Goal: Use online tool/utility: Utilize a website feature to perform a specific function

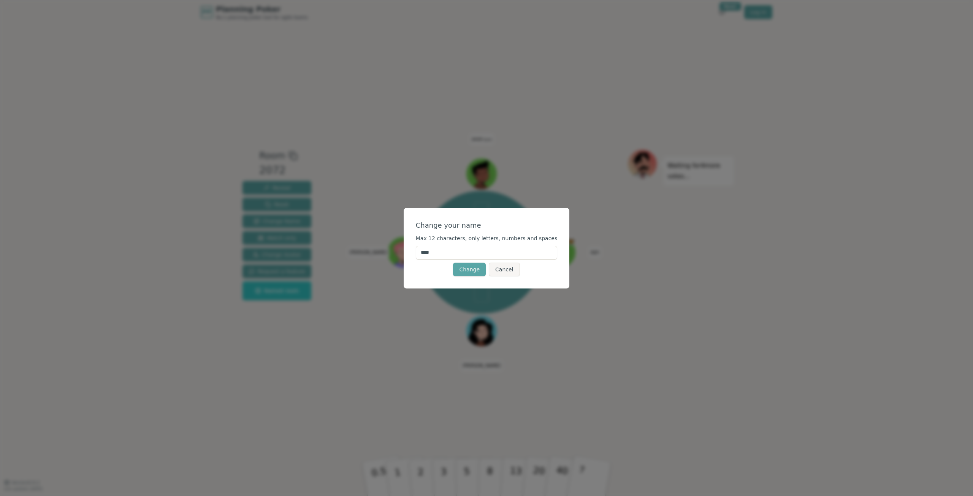
click at [473, 255] on input "****" at bounding box center [487, 253] width 142 height 14
drag, startPoint x: 402, startPoint y: 258, endPoint x: 389, endPoint y: 259, distance: 12.9
click at [389, 259] on div "Change your name Max 12 characters, only letters, numbers and spaces **** Chang…" at bounding box center [486, 248] width 973 height 496
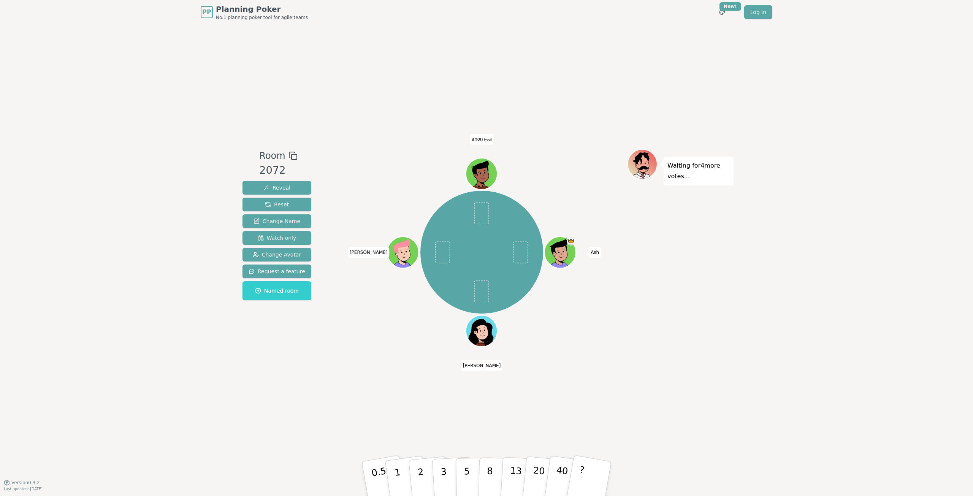
click at [479, 137] on span "anon (you)" at bounding box center [482, 139] width 24 height 11
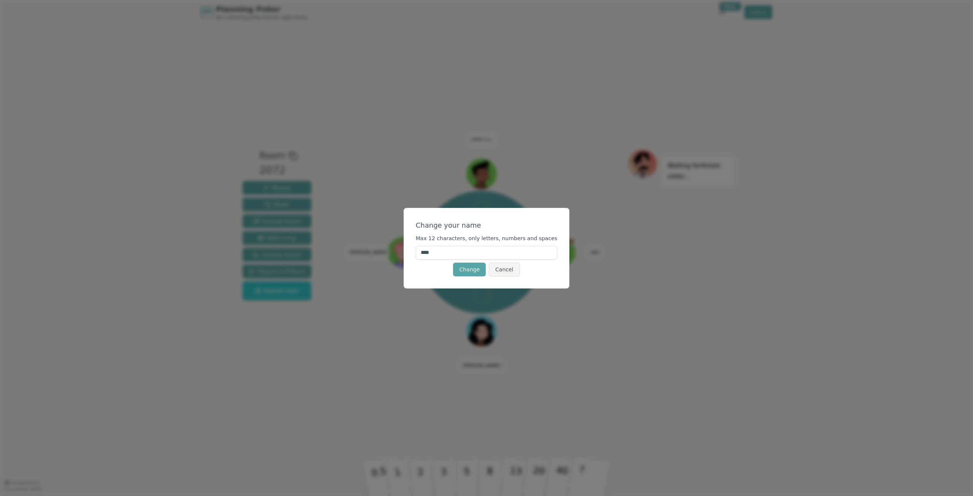
drag, startPoint x: 463, startPoint y: 256, endPoint x: 424, endPoint y: 256, distance: 38.4
click at [424, 256] on div "Change your name Max 12 characters, only letters, numbers and spaces **** Chang…" at bounding box center [487, 248] width 166 height 81
type input "****"
click at [469, 268] on button "Change" at bounding box center [469, 270] width 33 height 14
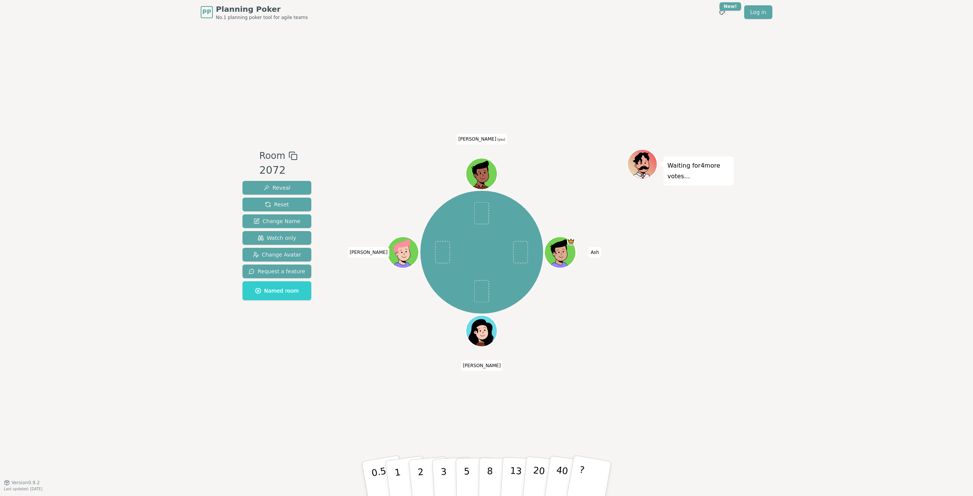
click at [484, 179] on icon at bounding box center [482, 178] width 15 height 5
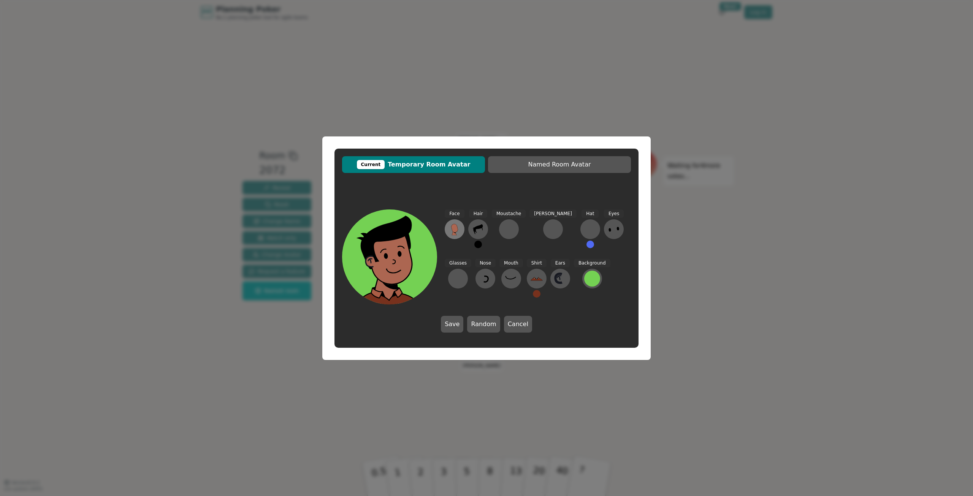
click at [452, 226] on icon at bounding box center [454, 228] width 6 height 8
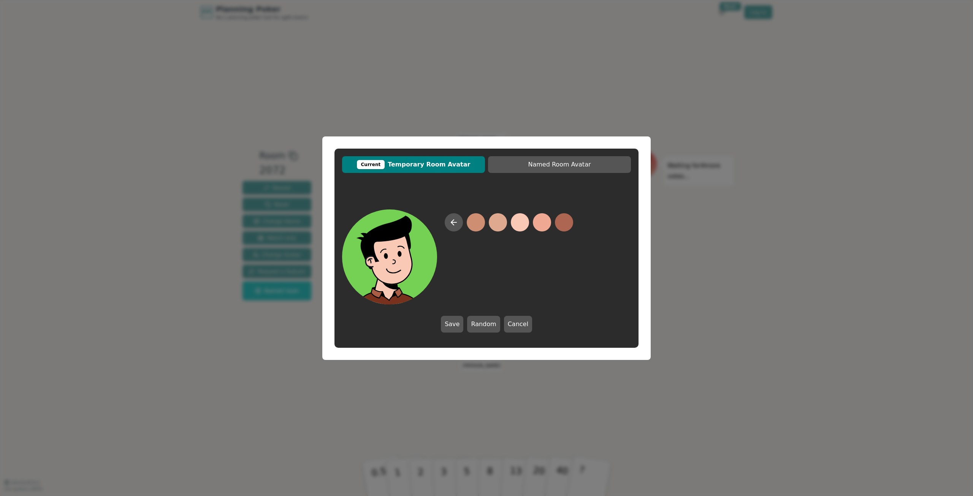
click at [514, 221] on button at bounding box center [520, 222] width 18 height 18
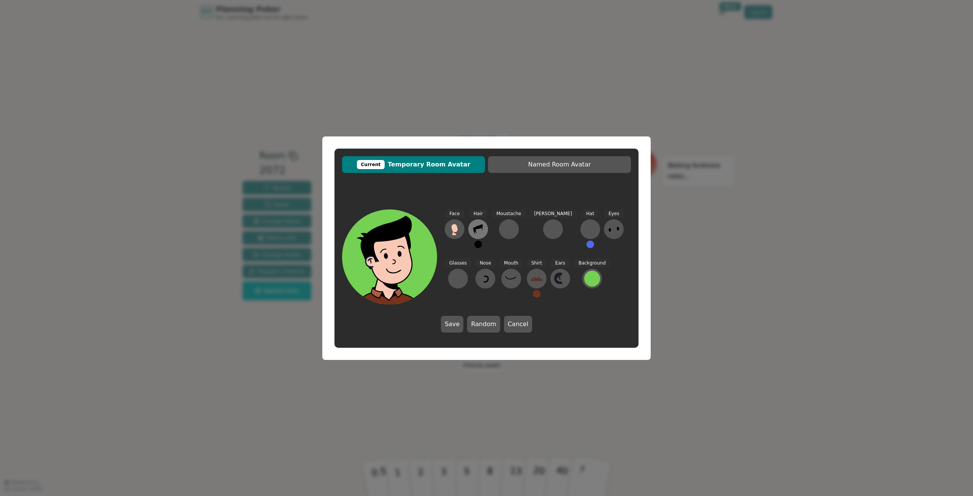
click at [483, 229] on icon at bounding box center [478, 229] width 12 height 12
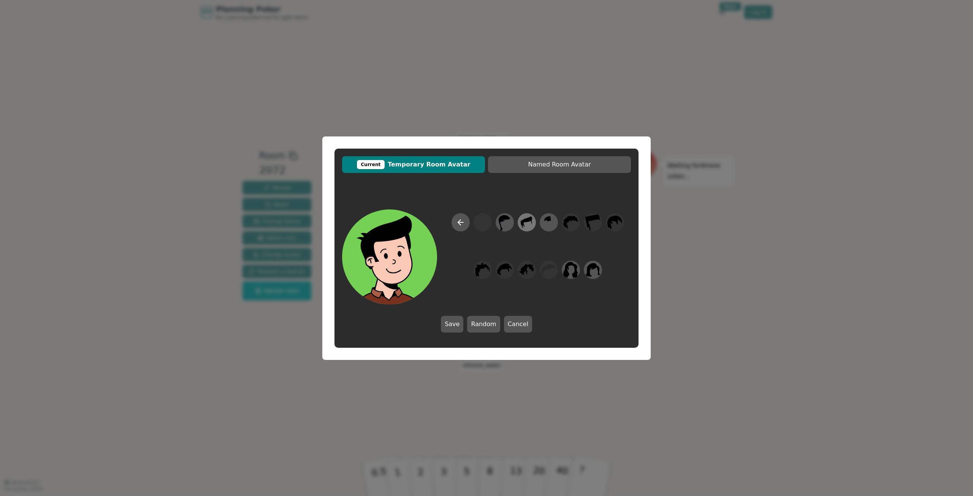
click at [521, 217] on icon at bounding box center [526, 222] width 15 height 17
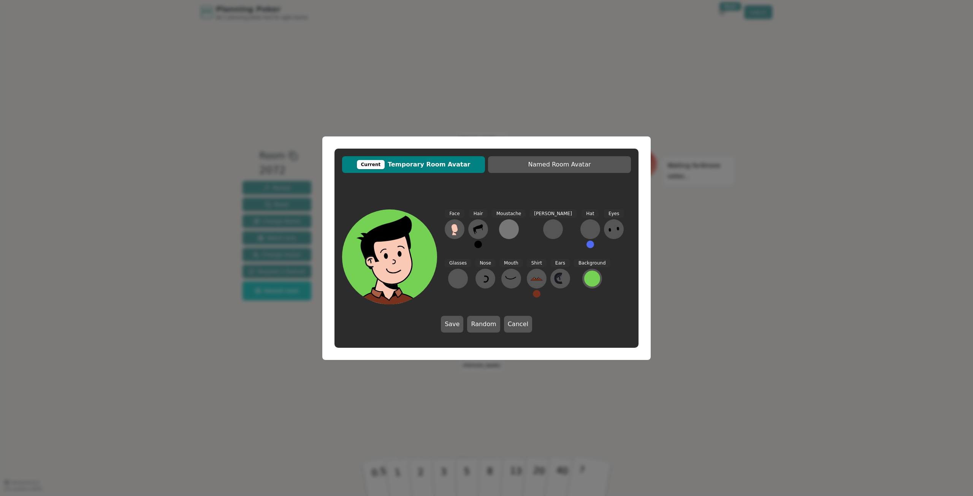
click at [511, 228] on div at bounding box center [509, 229] width 12 height 12
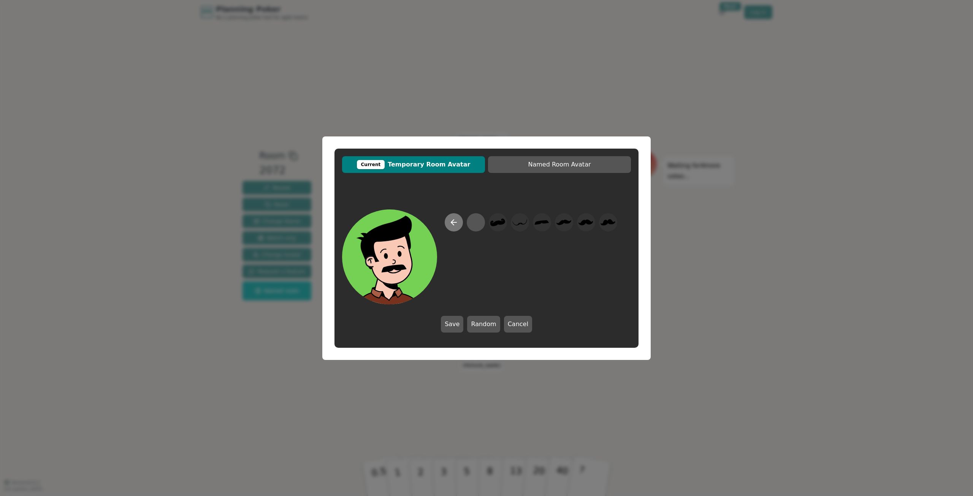
click at [453, 218] on icon at bounding box center [453, 222] width 9 height 9
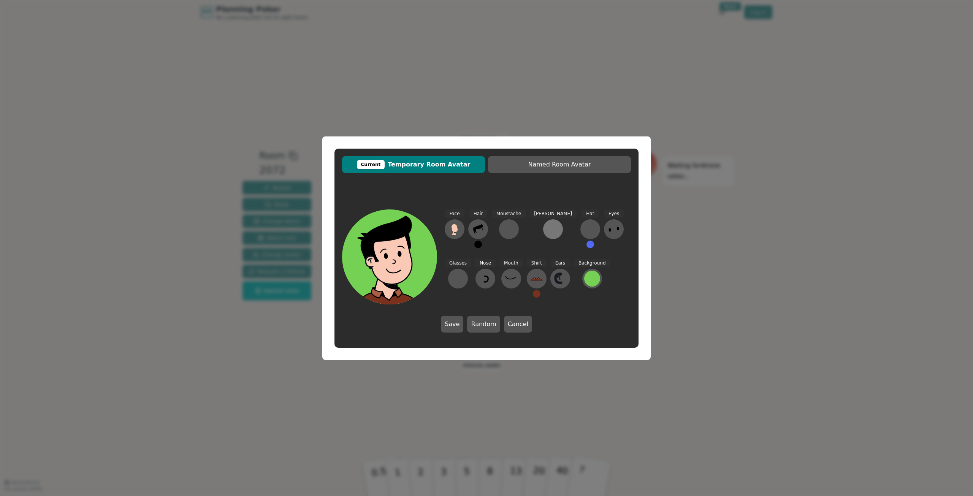
click at [547, 228] on div at bounding box center [553, 229] width 12 height 12
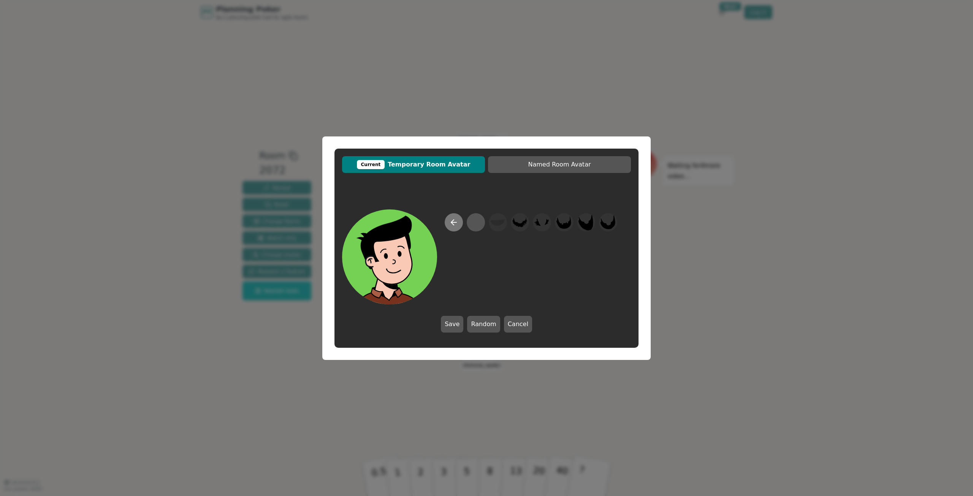
click at [453, 223] on icon at bounding box center [453, 222] width 9 height 9
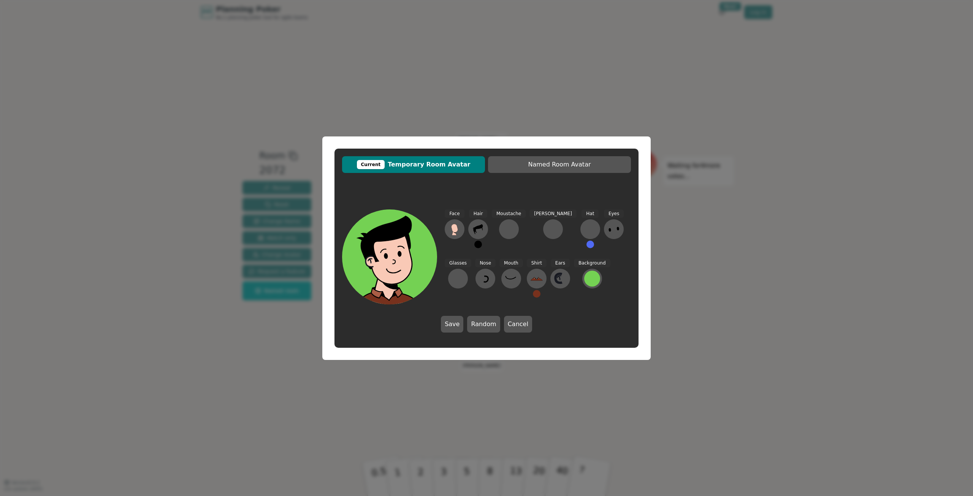
click at [478, 244] on button at bounding box center [478, 245] width 8 height 8
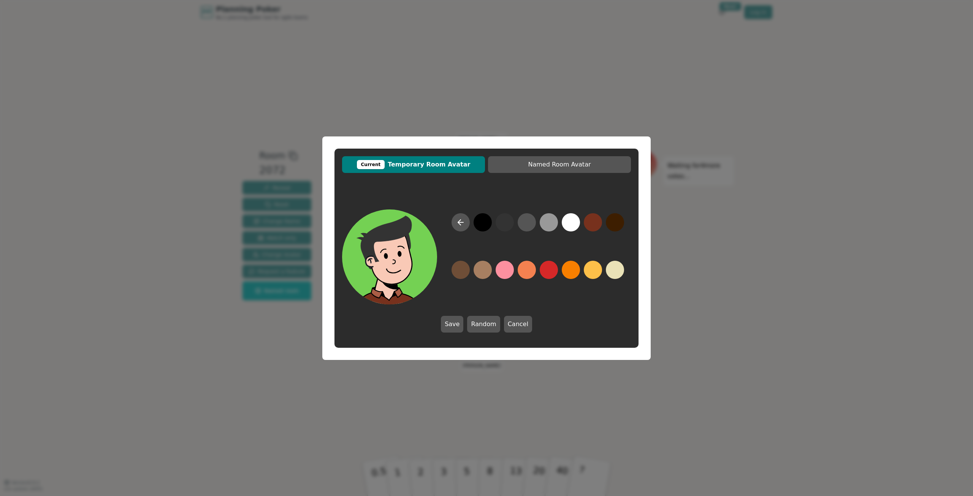
click at [502, 220] on button at bounding box center [504, 222] width 18 height 18
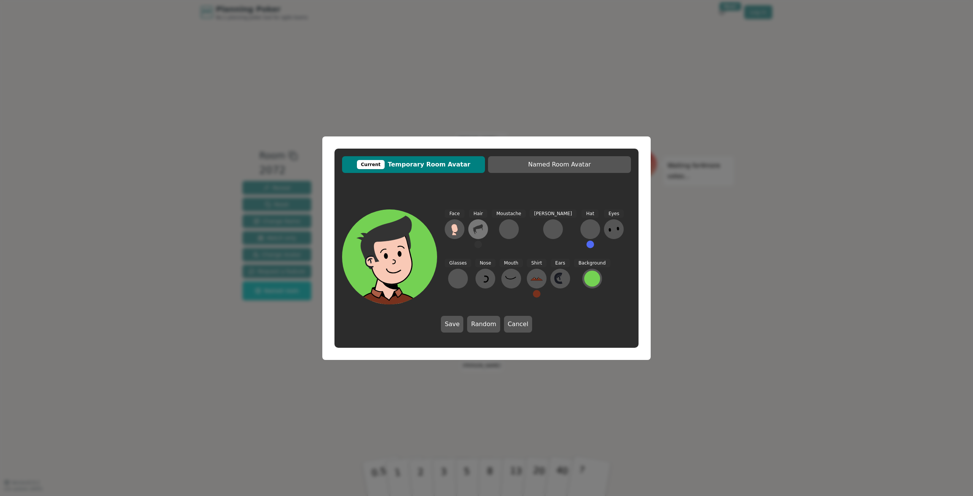
click at [478, 231] on icon at bounding box center [478, 229] width 12 height 12
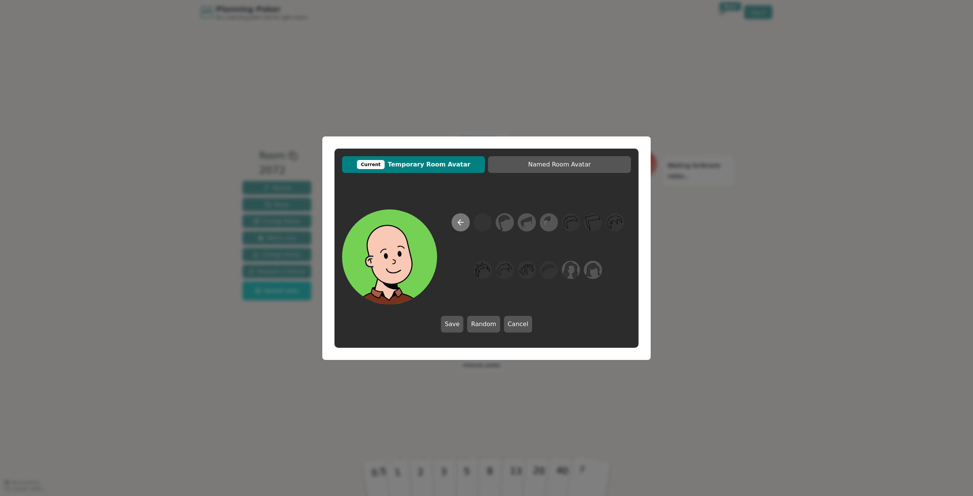
click at [466, 225] on button at bounding box center [460, 222] width 18 height 18
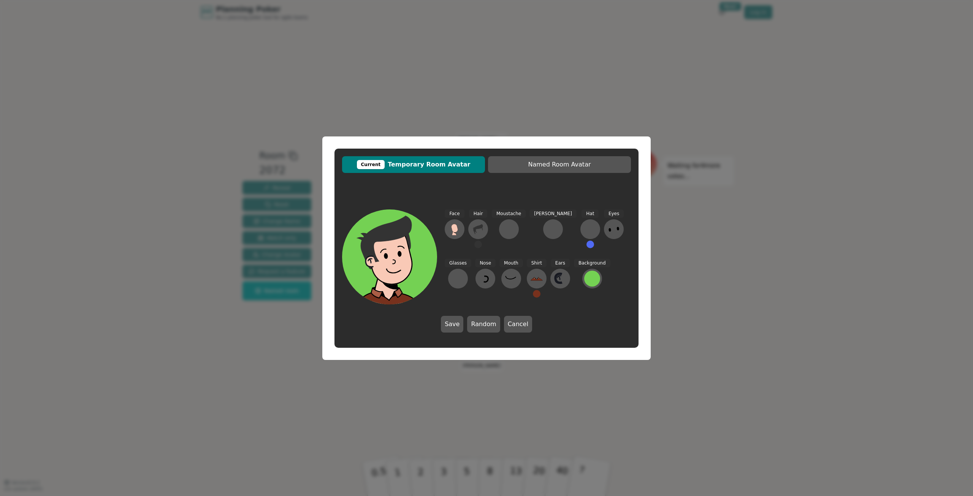
click at [479, 244] on button at bounding box center [478, 245] width 8 height 8
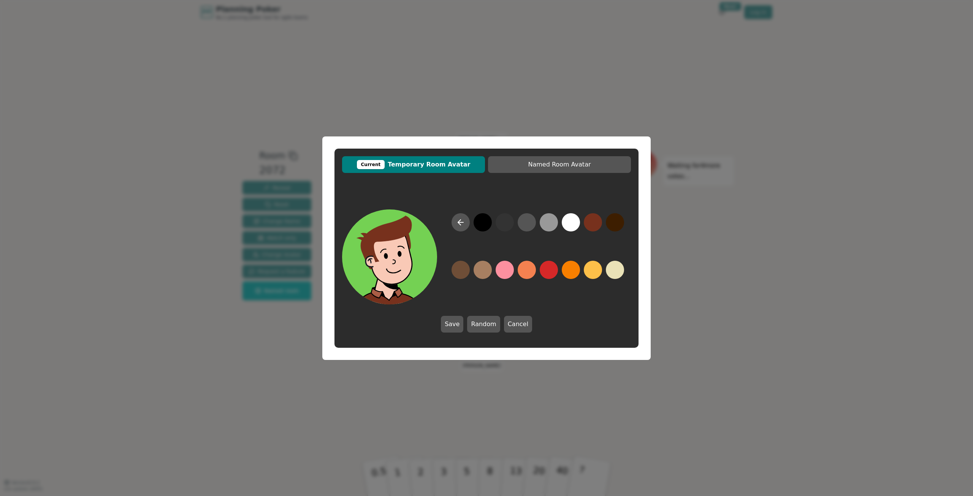
click at [591, 224] on button at bounding box center [593, 222] width 18 height 18
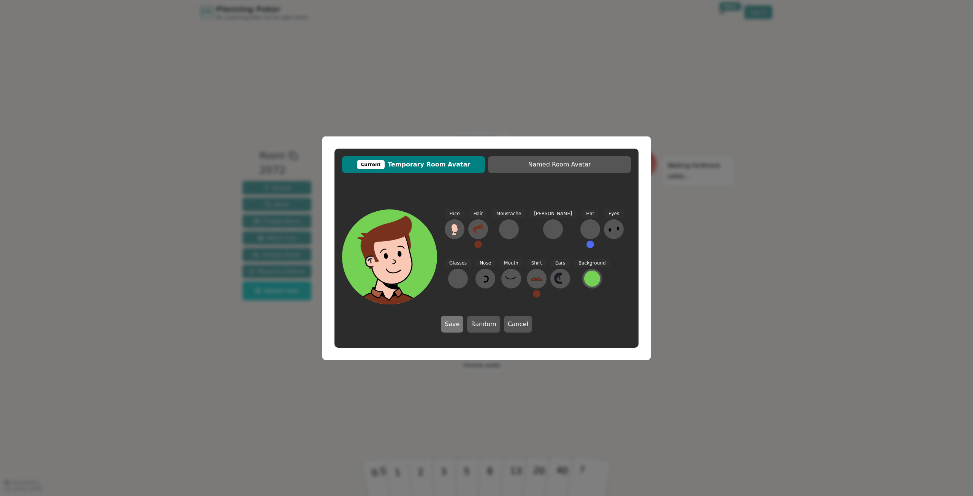
click at [451, 320] on button "Save" at bounding box center [452, 324] width 22 height 17
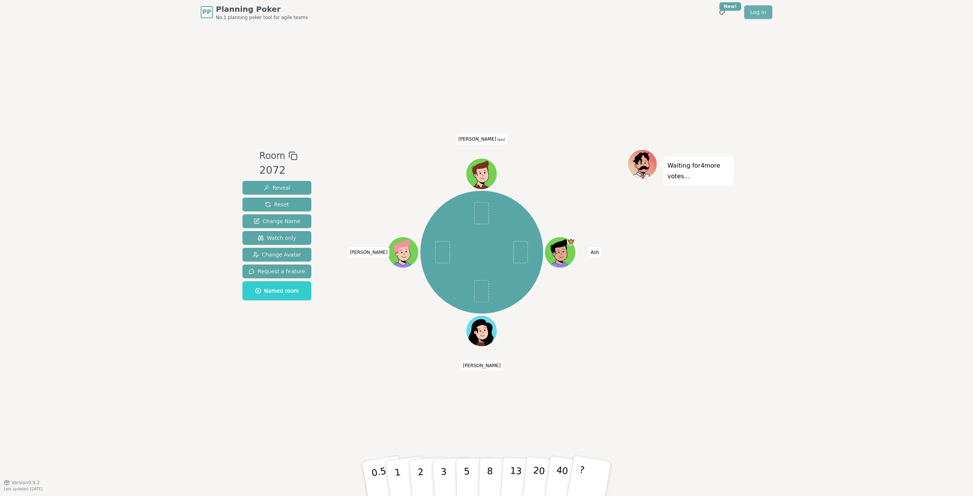
click at [759, 11] on link "Log in" at bounding box center [758, 12] width 28 height 14
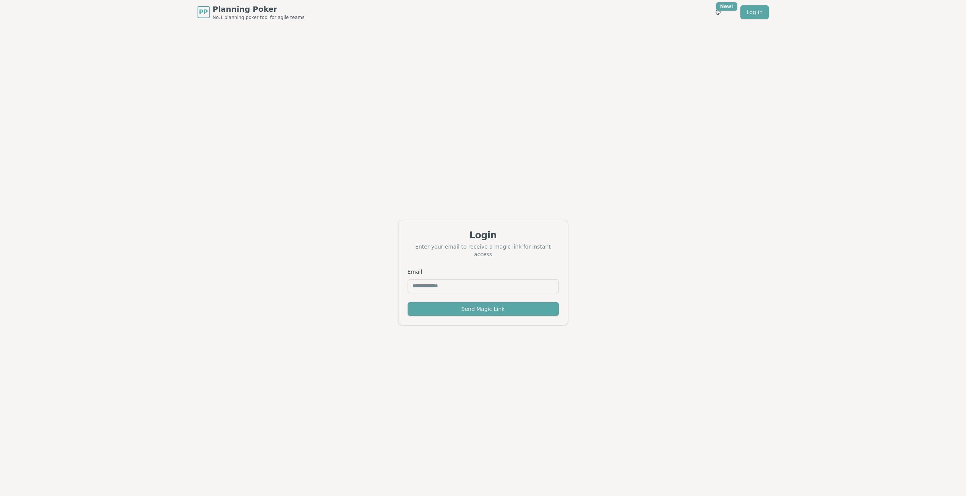
click at [346, 37] on div "Login Enter your email to receive a magic link for instant access Email Send Ma…" at bounding box center [483, 272] width 966 height 496
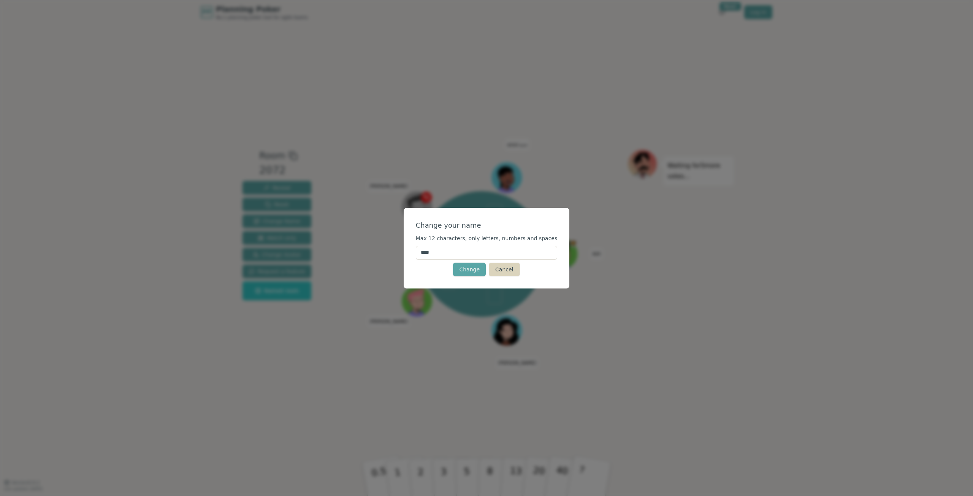
click at [500, 274] on button "Cancel" at bounding box center [504, 270] width 31 height 14
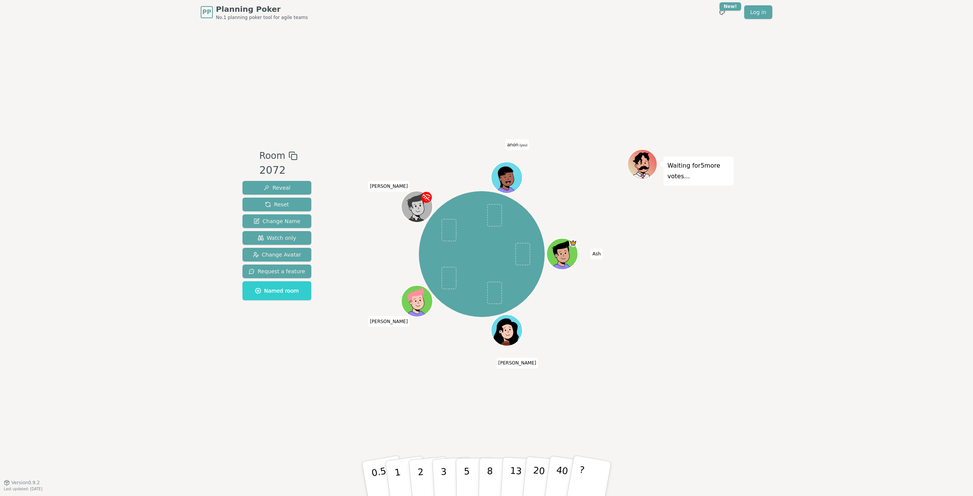
drag, startPoint x: 510, startPoint y: 180, endPoint x: 557, endPoint y: 169, distance: 48.9
click at [557, 169] on div "[PERSON_NAME] [PERSON_NAME] [PERSON_NAME] anon (you)" at bounding box center [481, 254] width 291 height 183
click at [751, 16] on link "Log in" at bounding box center [758, 12] width 28 height 14
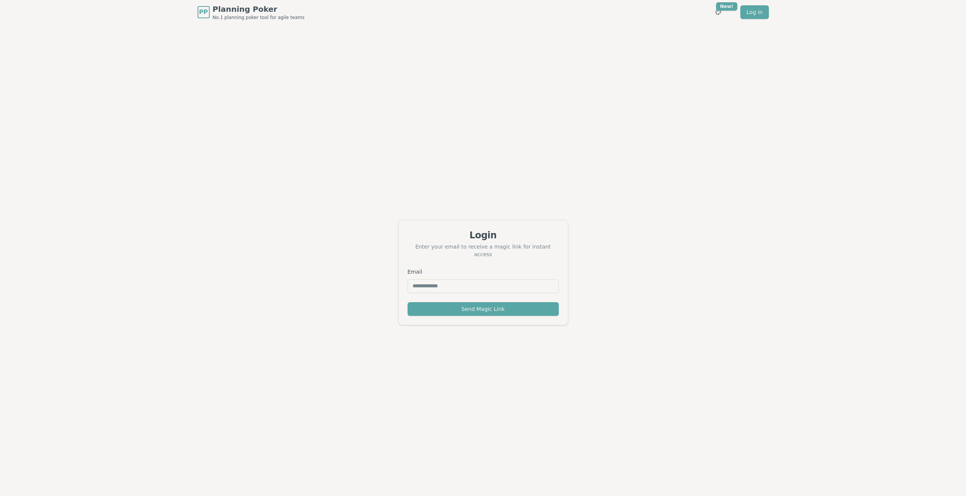
click at [472, 282] on input "Email" at bounding box center [483, 286] width 151 height 14
type input "**********"
click at [408, 302] on button "Send Magic Link" at bounding box center [483, 309] width 151 height 14
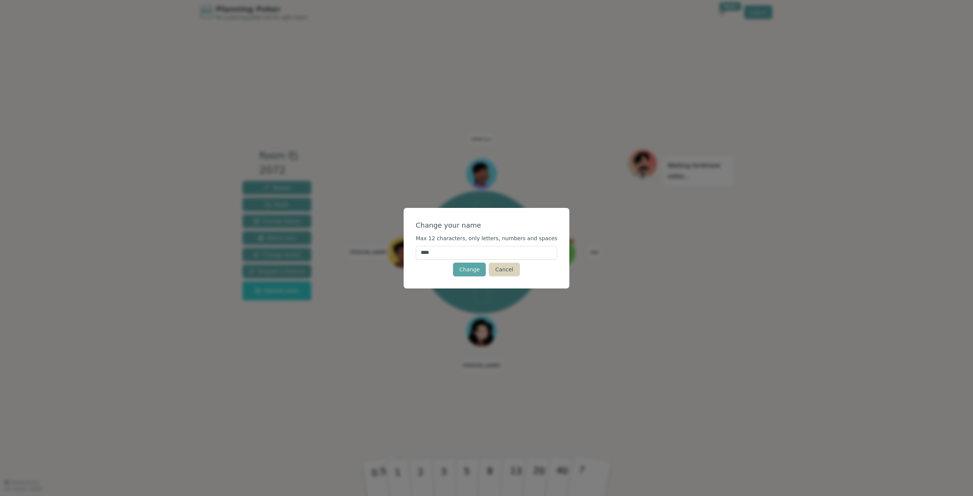
click at [505, 272] on button "Cancel" at bounding box center [504, 270] width 31 height 14
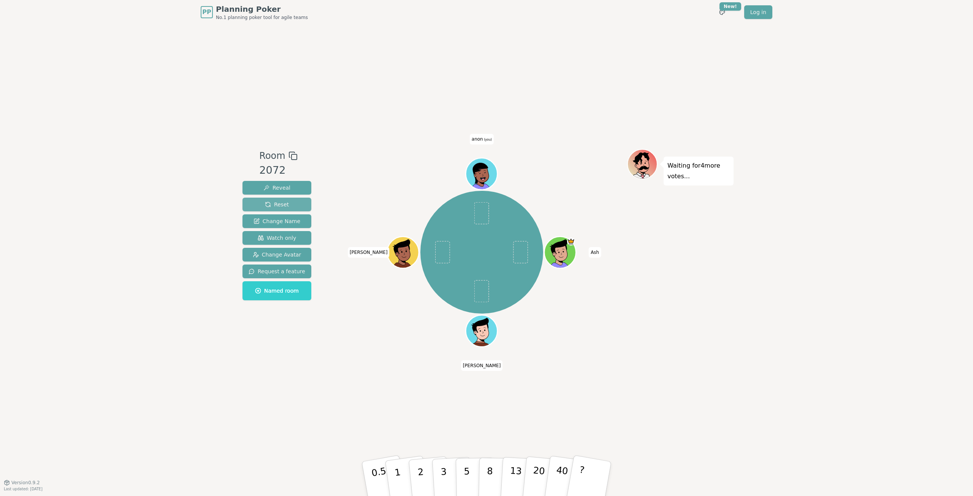
click at [297, 206] on button "Reset" at bounding box center [276, 205] width 69 height 14
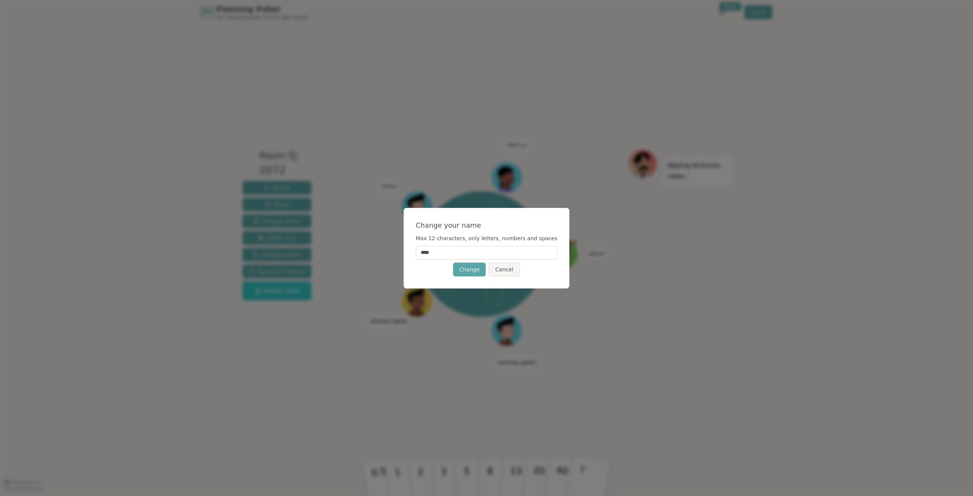
drag, startPoint x: 431, startPoint y: 256, endPoint x: 408, endPoint y: 256, distance: 22.8
click at [408, 256] on div "Change your name Max 12 characters, only letters, numbers and spaces **** Chang…" at bounding box center [486, 248] width 973 height 496
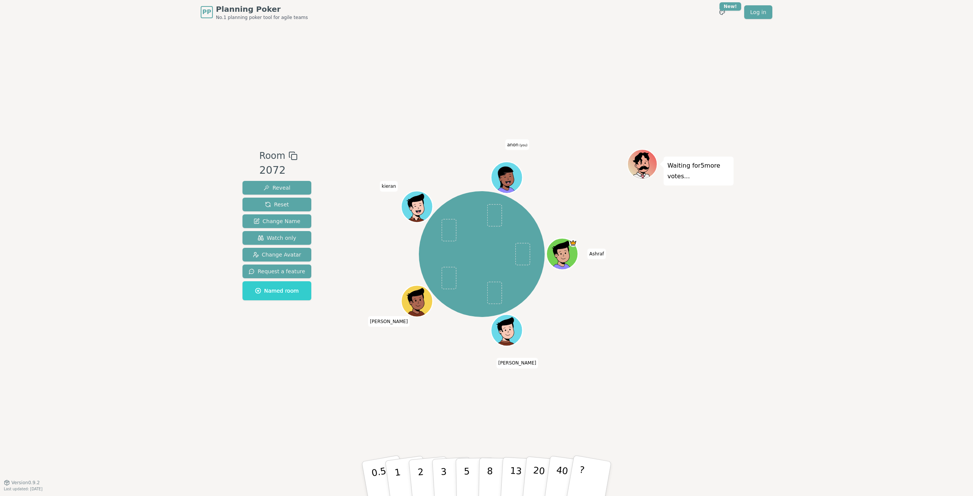
click at [516, 146] on span "anon (you)" at bounding box center [517, 144] width 24 height 11
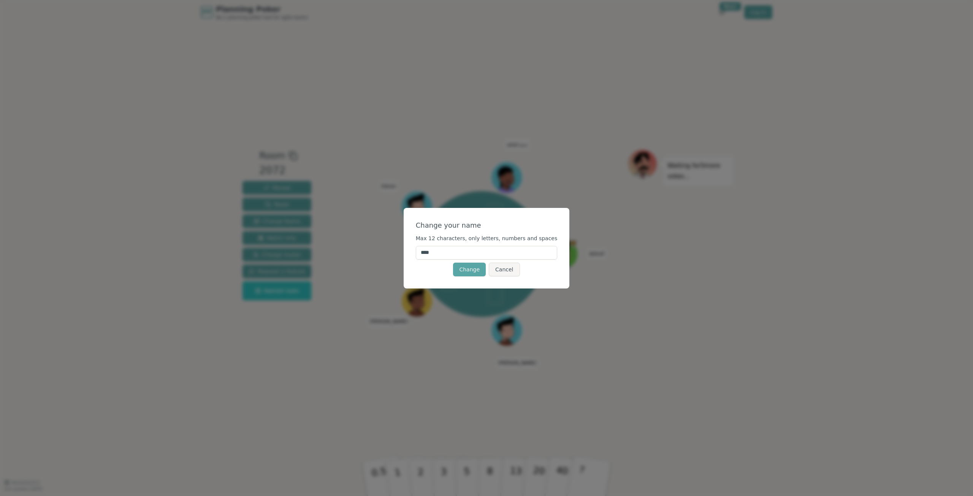
drag, startPoint x: 433, startPoint y: 253, endPoint x: 425, endPoint y: 253, distance: 8.0
click at [425, 253] on div "Change your name Max 12 characters, only letters, numbers and spaces **** Chang…" at bounding box center [487, 248] width 166 height 81
type input "****"
click at [467, 267] on button "Change" at bounding box center [469, 270] width 33 height 14
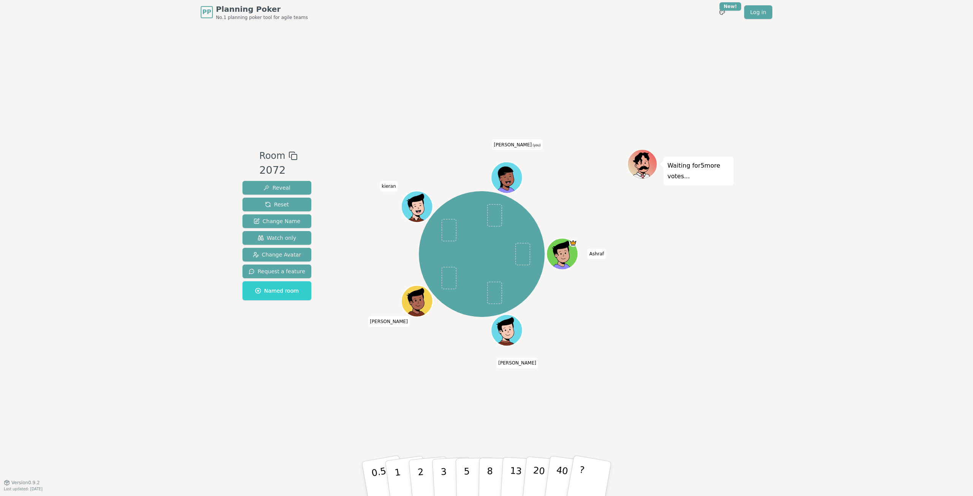
click at [504, 175] on icon at bounding box center [507, 177] width 31 height 4
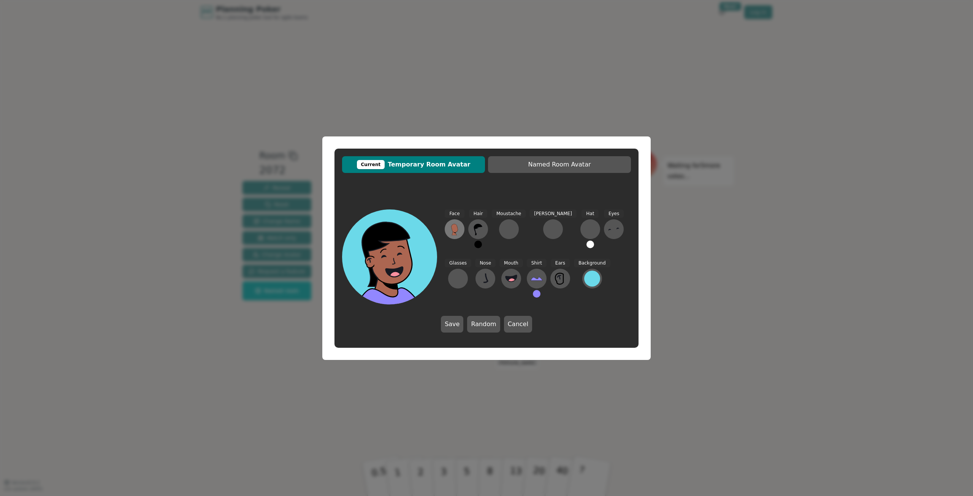
click at [453, 226] on icon at bounding box center [454, 228] width 6 height 8
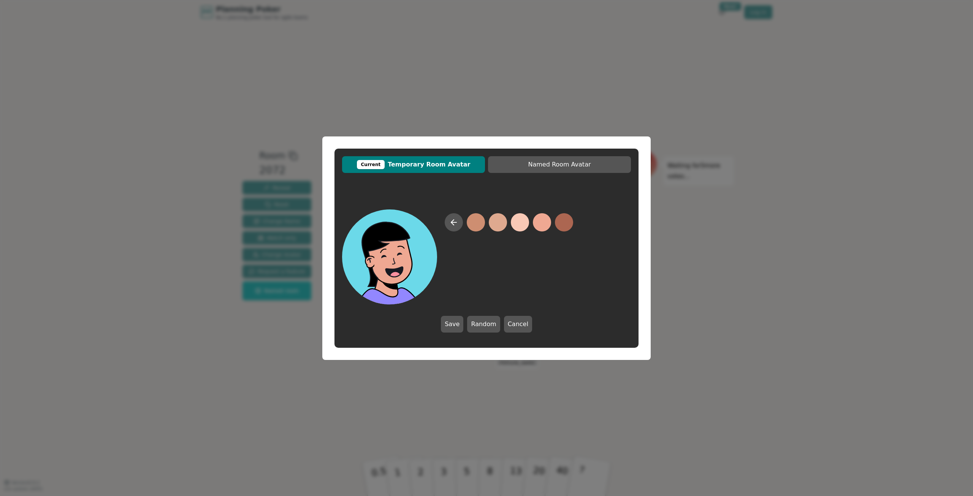
click at [533, 224] on button at bounding box center [542, 222] width 18 height 18
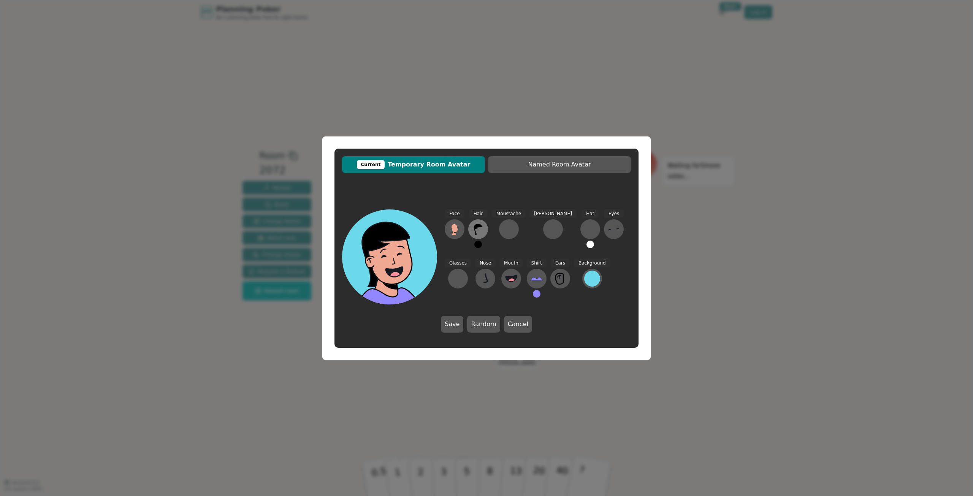
click at [475, 223] on icon at bounding box center [478, 229] width 12 height 12
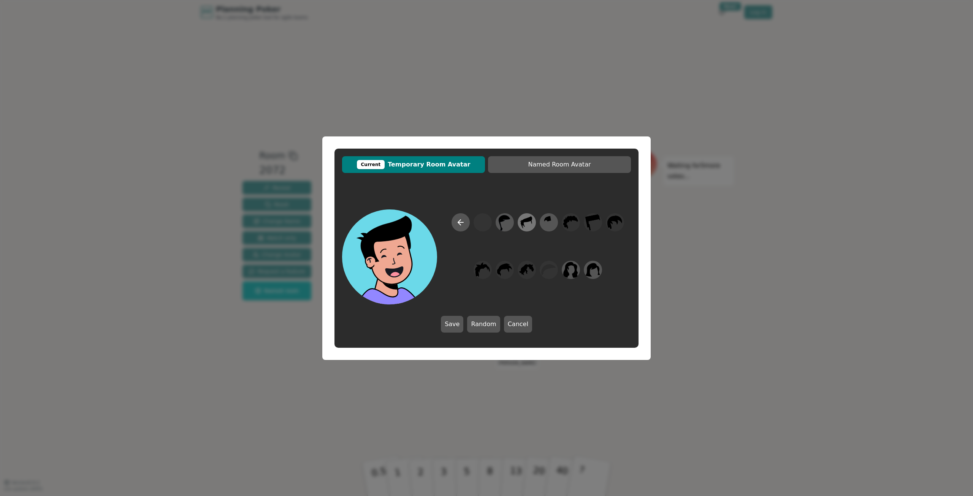
click at [528, 224] on icon at bounding box center [526, 222] width 15 height 17
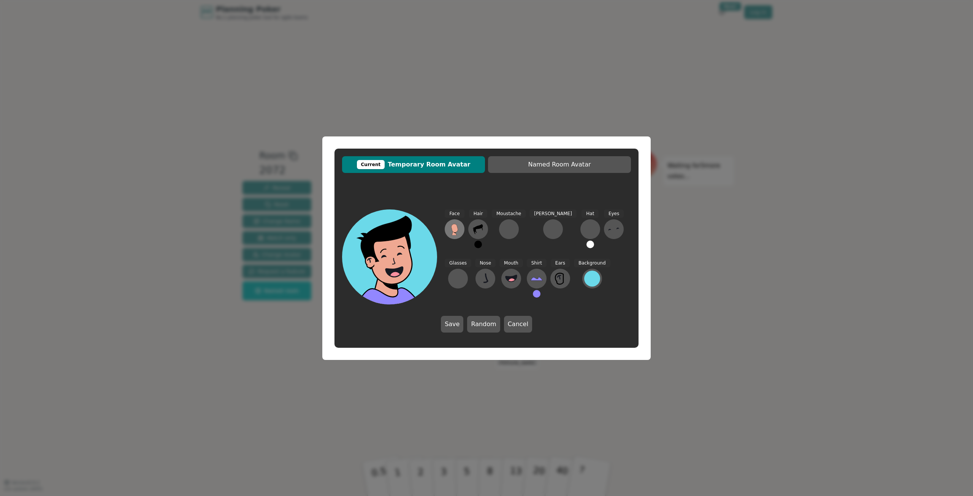
click at [457, 233] on icon at bounding box center [454, 229] width 12 height 12
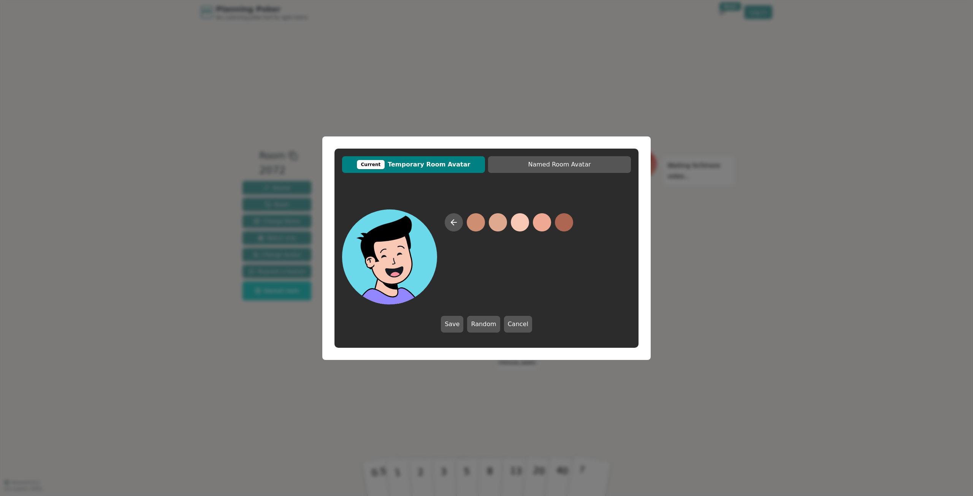
click at [526, 223] on button at bounding box center [520, 222] width 18 height 18
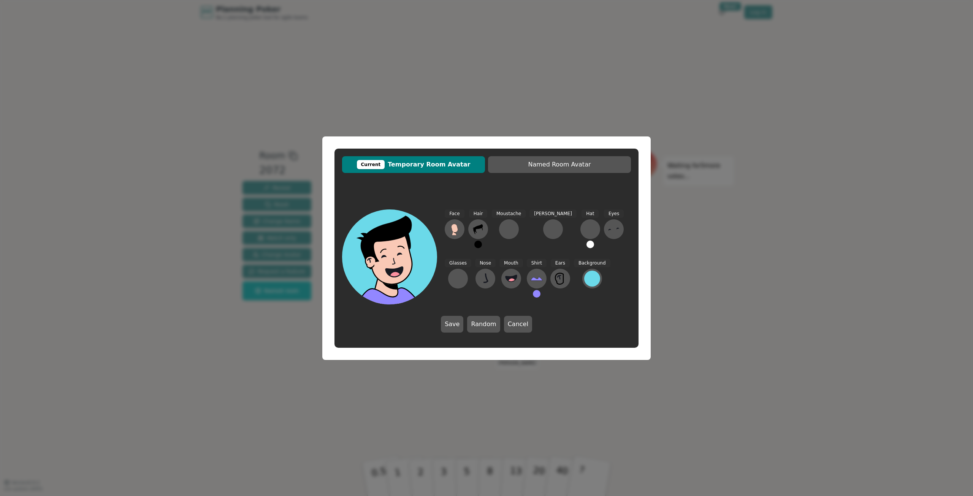
click at [478, 243] on button at bounding box center [478, 245] width 8 height 8
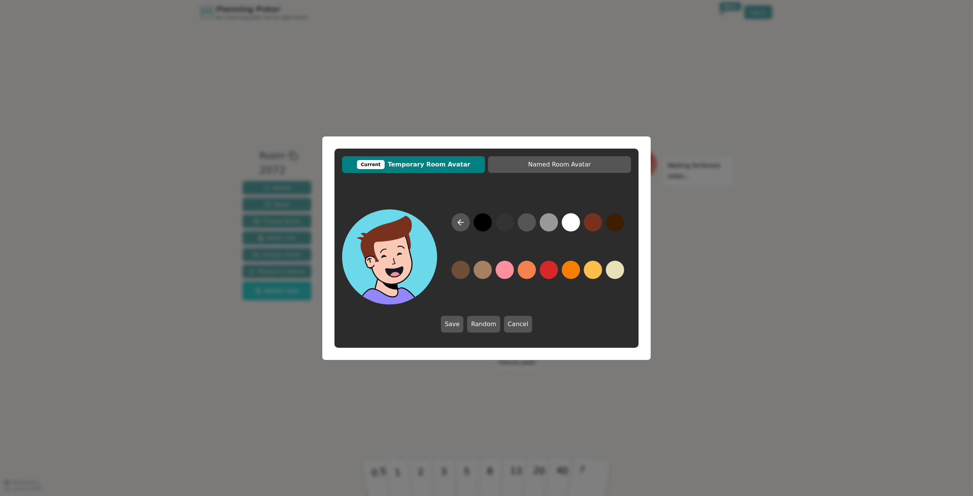
click at [596, 225] on button at bounding box center [593, 222] width 18 height 18
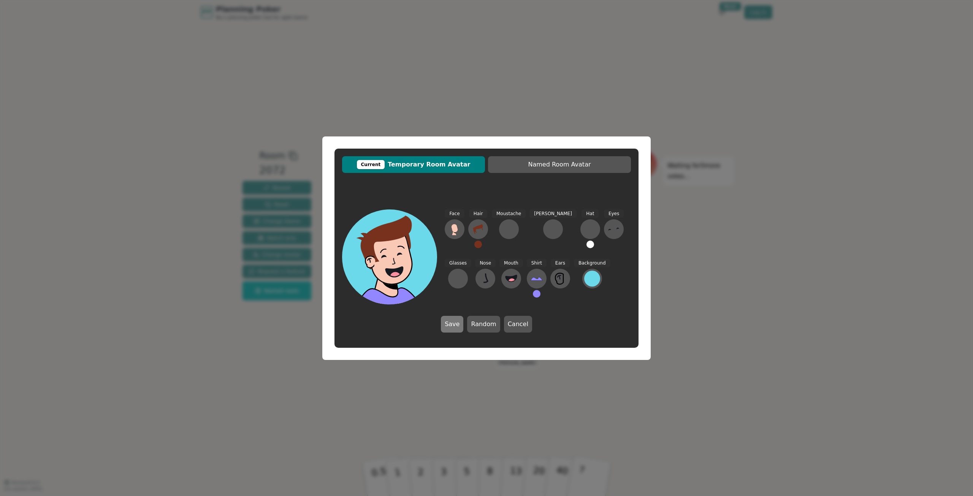
click at [459, 321] on button "Save" at bounding box center [452, 324] width 22 height 17
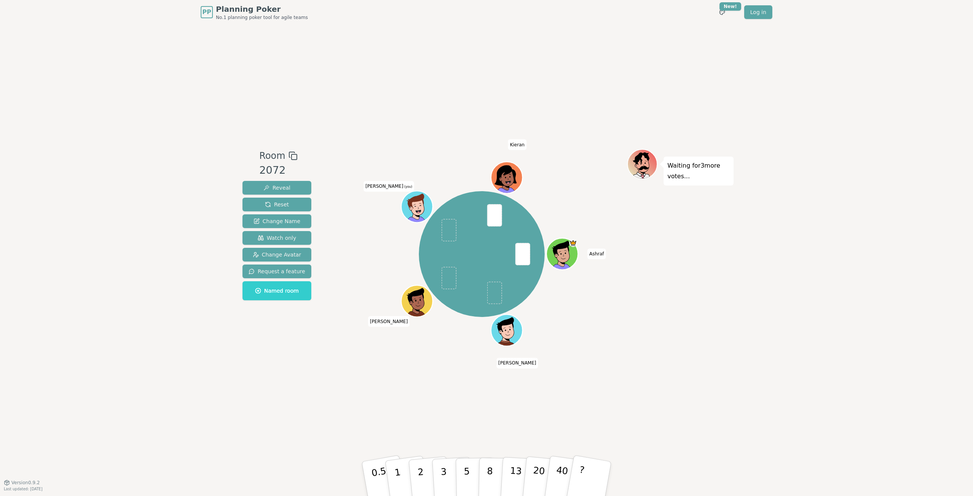
drag, startPoint x: 421, startPoint y: 474, endPoint x: 439, endPoint y: 260, distance: 215.0
click at [439, 260] on div "Room 2072 Reveal Reset Change Name Watch only Change Avatar Request a feature N…" at bounding box center [486, 253] width 494 height 209
click at [422, 464] on button "2" at bounding box center [429, 479] width 43 height 60
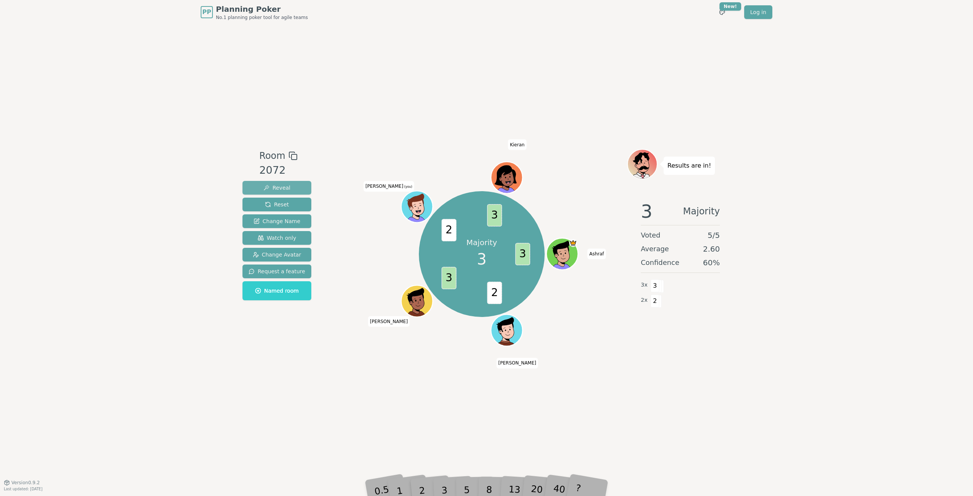
click at [271, 185] on span "Reveal" at bounding box center [276, 188] width 27 height 8
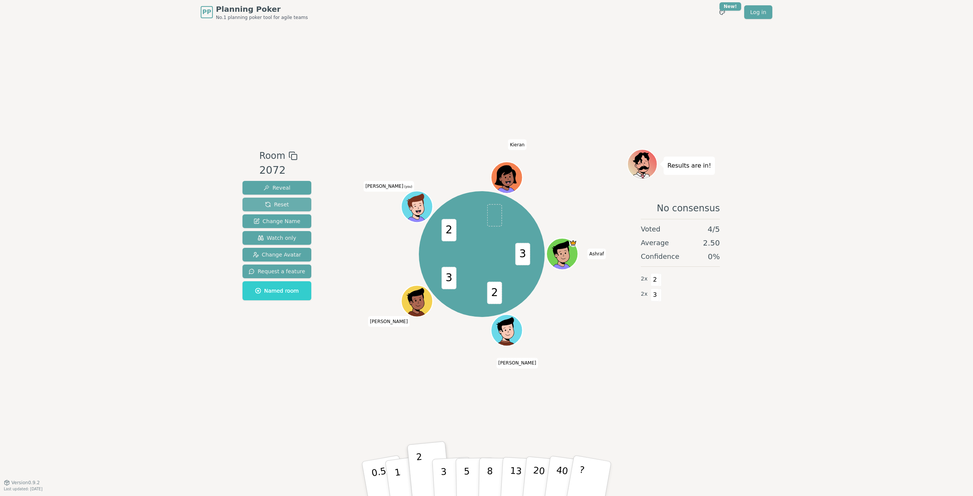
click at [255, 204] on button "Reset" at bounding box center [276, 205] width 69 height 14
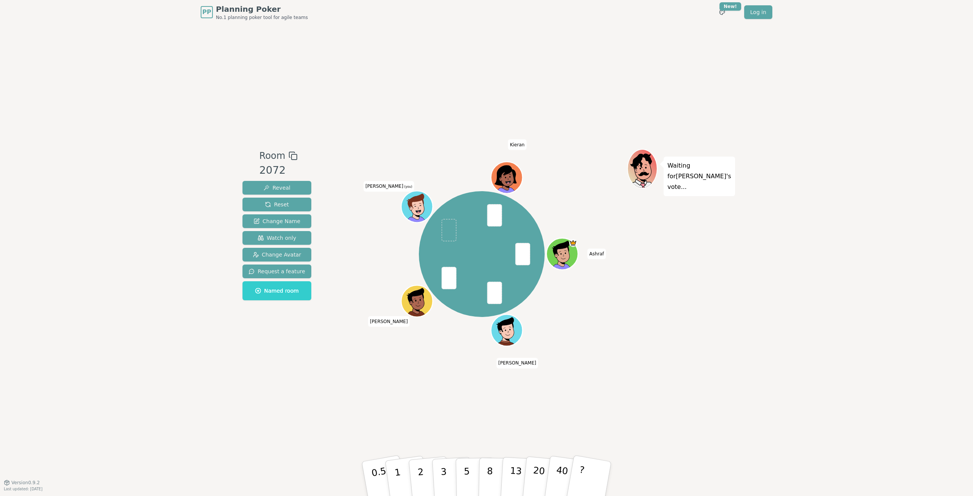
drag, startPoint x: 435, startPoint y: 438, endPoint x: 442, endPoint y: 231, distance: 206.8
click at [440, 212] on div "Room 2072 Reveal Reset Change Name Watch only Change Avatar Request a feature N…" at bounding box center [486, 253] width 494 height 209
click at [441, 481] on button "3" at bounding box center [452, 478] width 41 height 59
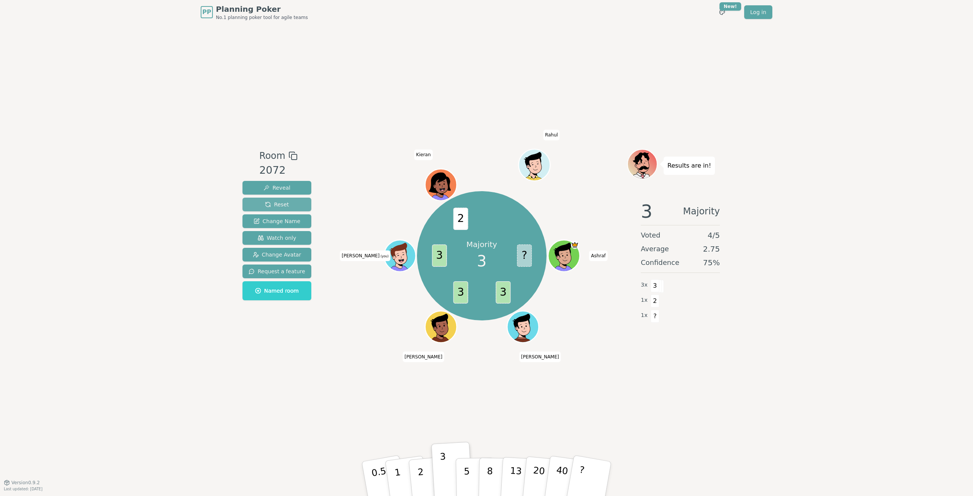
click at [296, 207] on button "Reset" at bounding box center [276, 205] width 69 height 14
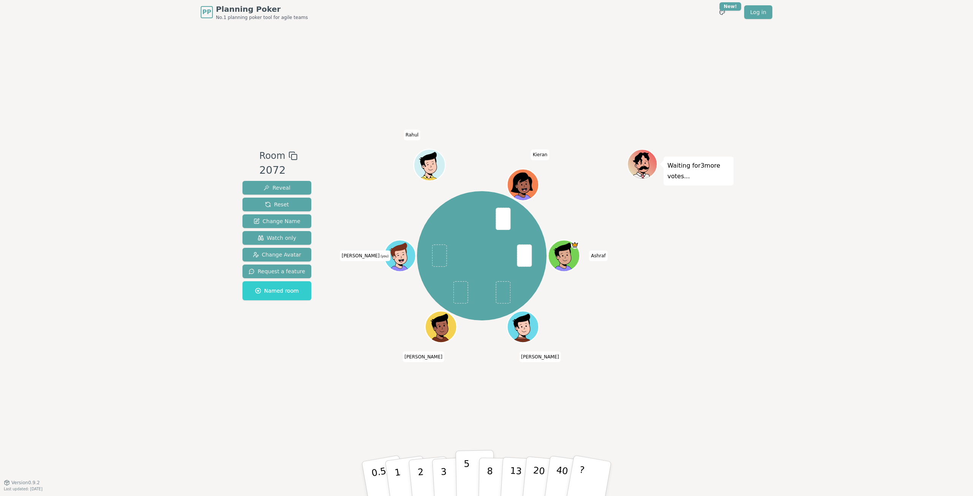
click at [471, 474] on button "5" at bounding box center [475, 479] width 39 height 58
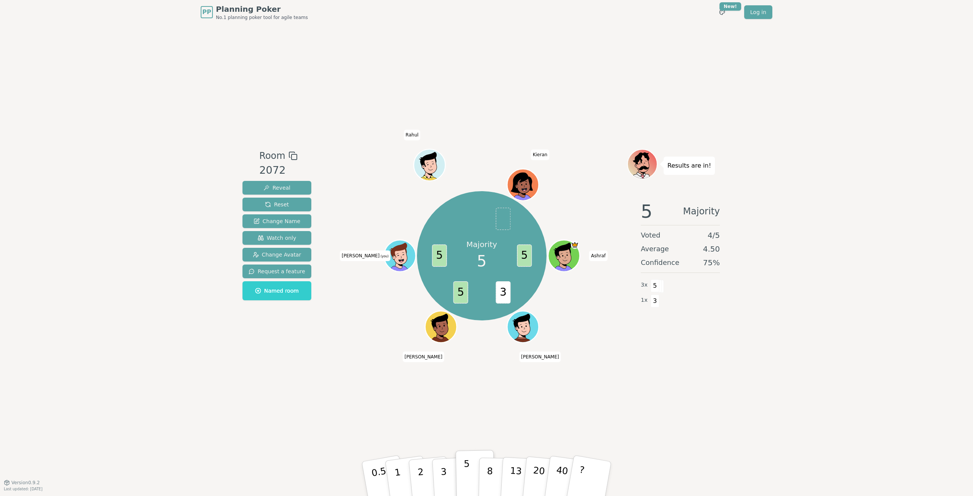
click at [471, 461] on button "5" at bounding box center [475, 479] width 39 height 58
click at [268, 208] on span "Reset" at bounding box center [277, 205] width 24 height 8
